Goal: Information Seeking & Learning: Check status

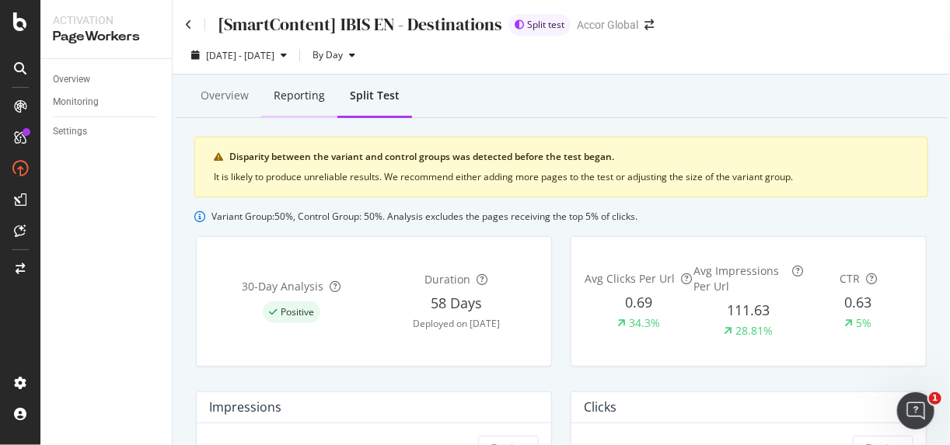
click at [290, 105] on div "Reporting" at bounding box center [299, 96] width 76 height 43
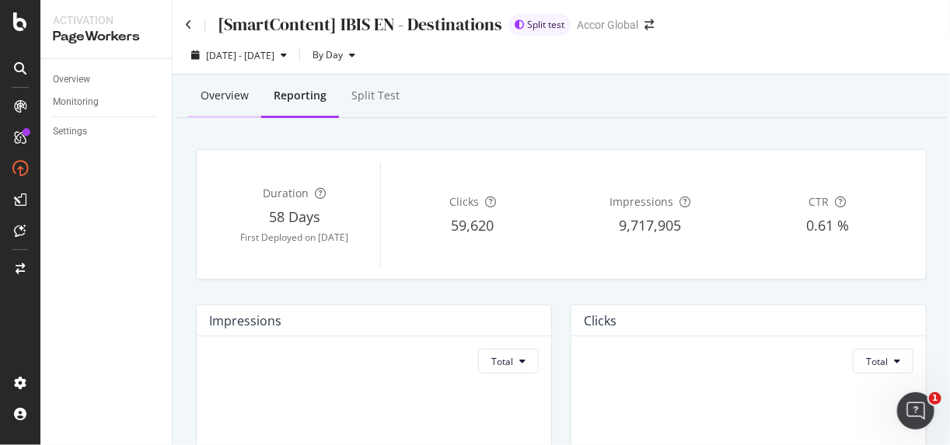
click at [215, 98] on div "Overview" at bounding box center [225, 96] width 48 height 16
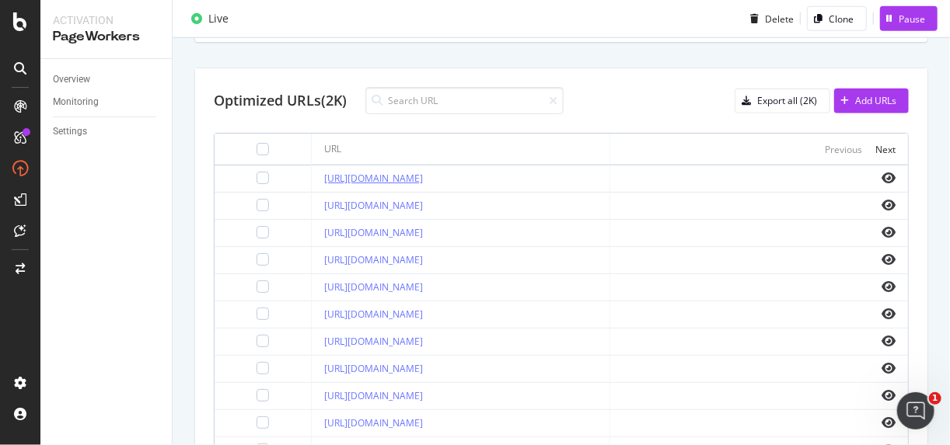
scroll to position [568, 0]
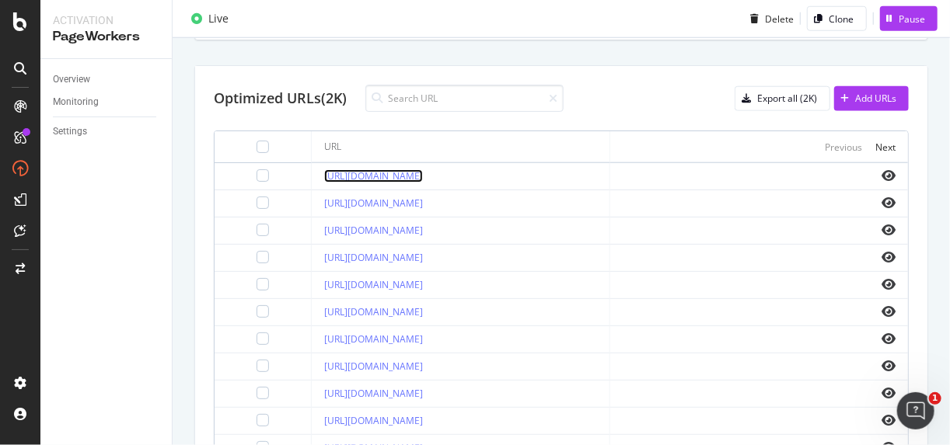
click at [423, 177] on link "[URL][DOMAIN_NAME]" at bounding box center [373, 175] width 99 height 13
